Goal: Transaction & Acquisition: Purchase product/service

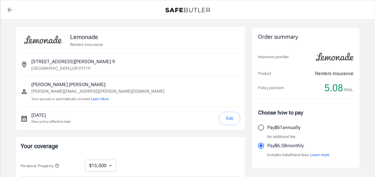
select select "15000"
select select "500"
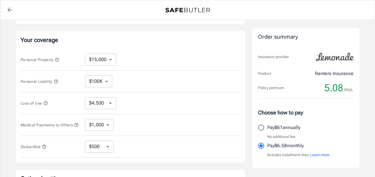
scroll to position [119, 0]
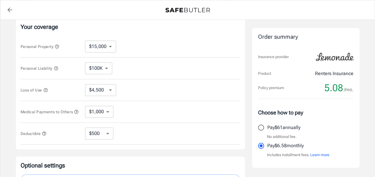
click at [46, 67] on span "Personal Liability" at bounding box center [40, 68] width 38 height 4
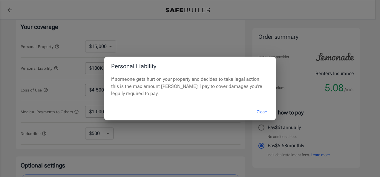
click at [264, 110] on button "Close" at bounding box center [262, 112] width 24 height 13
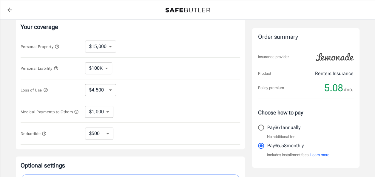
click at [289, 93] on div "Policy premium 5.08 /mo." at bounding box center [306, 88] width 96 height 12
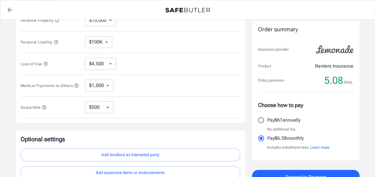
scroll to position [202, 0]
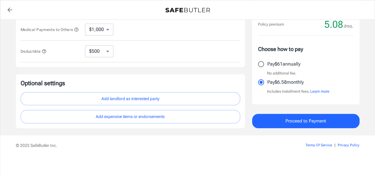
click at [327, 92] on button "Learn more" at bounding box center [319, 92] width 19 height 6
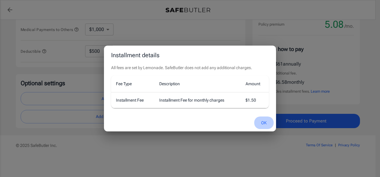
click at [263, 122] on button "OK" at bounding box center [263, 123] width 19 height 13
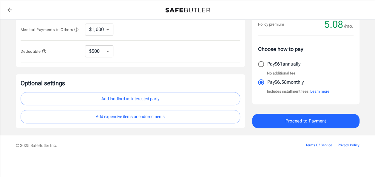
click at [162, 100] on button "Add landlord as interested party" at bounding box center [131, 98] width 220 height 13
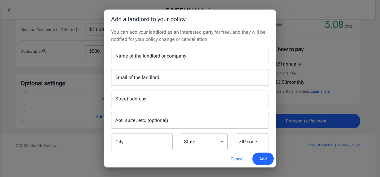
click at [240, 158] on button "Cancel" at bounding box center [237, 159] width 26 height 13
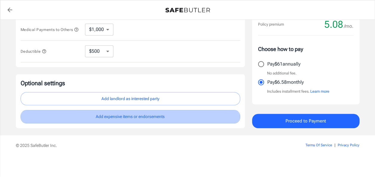
click at [149, 120] on button "Add expensive items or endorsements" at bounding box center [131, 116] width 220 height 13
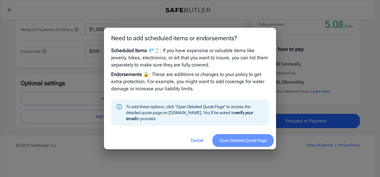
click at [248, 143] on button "Open Detailed Quote Page" at bounding box center [242, 140] width 61 height 13
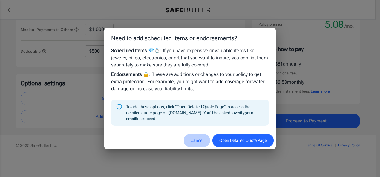
drag, startPoint x: 194, startPoint y: 138, endPoint x: 203, endPoint y: 137, distance: 9.4
click at [194, 138] on button "Cancel" at bounding box center [197, 140] width 26 height 13
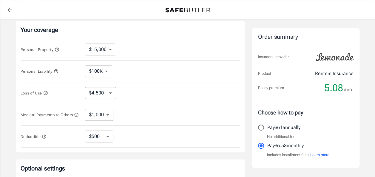
scroll to position [83, 0]
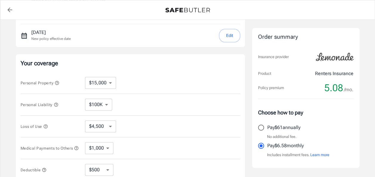
click at [35, 105] on span "Personal Liability" at bounding box center [40, 105] width 38 height 4
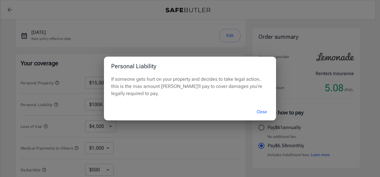
click at [8, 68] on div "Personal Liability If someone gets hurt on your property and decides to take le…" at bounding box center [190, 88] width 380 height 177
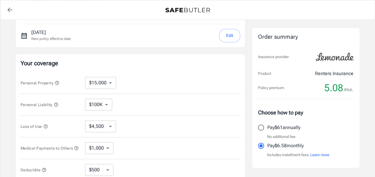
click at [41, 80] on button "Personal Property" at bounding box center [40, 82] width 39 height 7
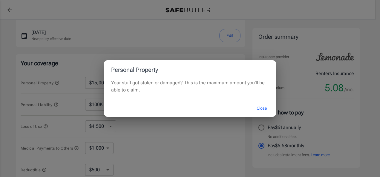
click at [13, 69] on div "Personal Property Your stuff got stolen or damaged? This is the maximum amount …" at bounding box center [190, 88] width 380 height 177
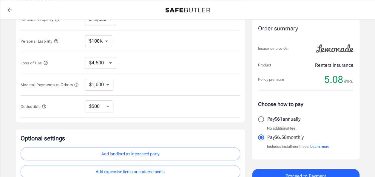
scroll to position [113, 0]
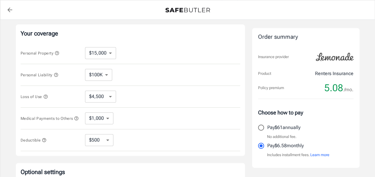
click at [36, 75] on span "Personal Liability" at bounding box center [40, 75] width 38 height 4
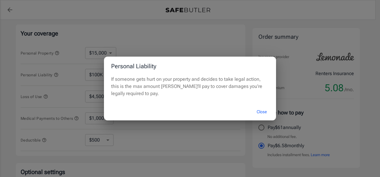
click at [265, 112] on button "Close" at bounding box center [262, 112] width 24 height 13
